Goal: Check status: Check status

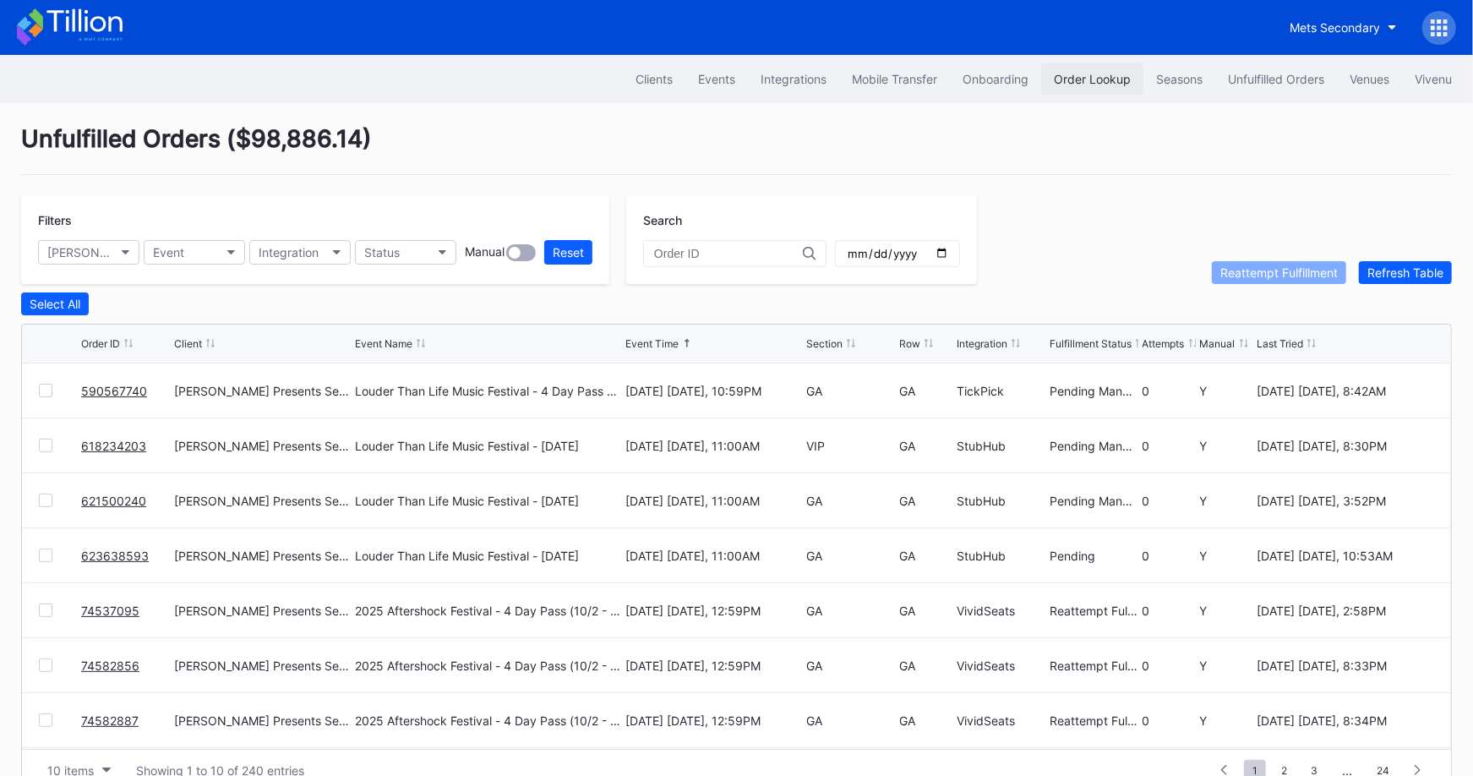
click at [1082, 85] on div "Order Lookup" at bounding box center [1092, 79] width 77 height 14
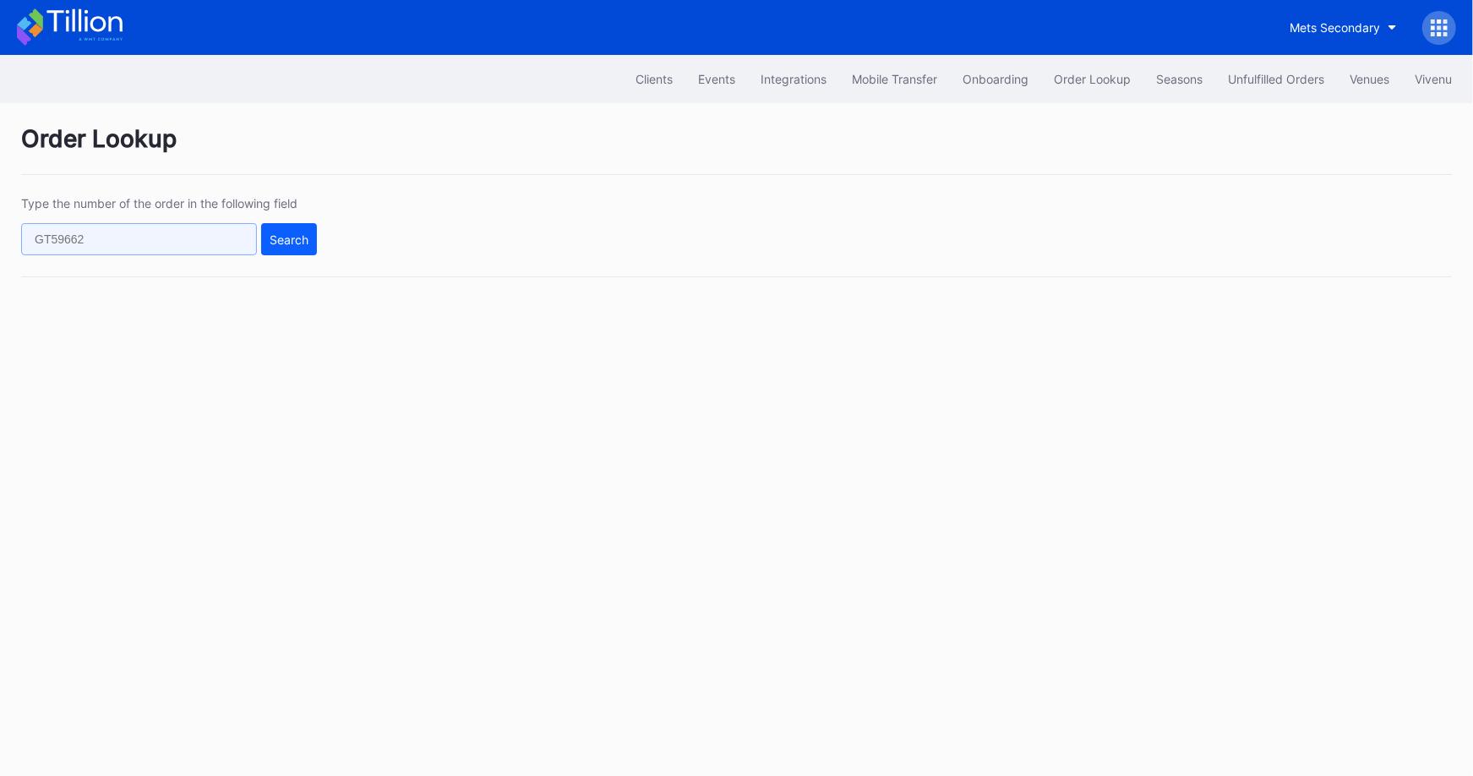
click at [149, 243] on input "text" at bounding box center [139, 239] width 236 height 32
paste input "623429986"
type input "623429986"
click at [277, 239] on div "Search" at bounding box center [289, 239] width 39 height 14
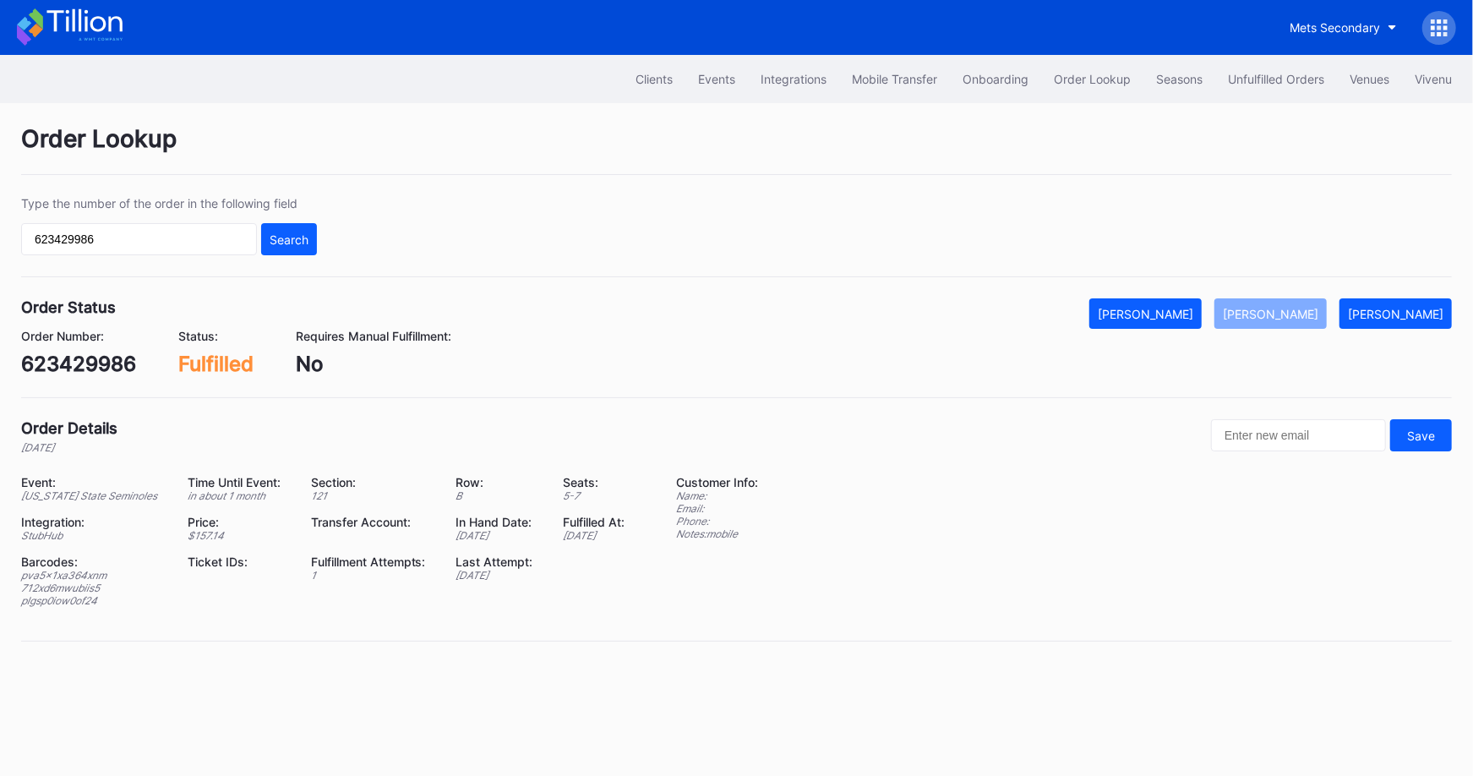
click at [81, 575] on div "pva5x1xa364xnm" at bounding box center [93, 575] width 145 height 13
copy div "pva5x1xa364xnm"
